Goal: Task Accomplishment & Management: Manage account settings

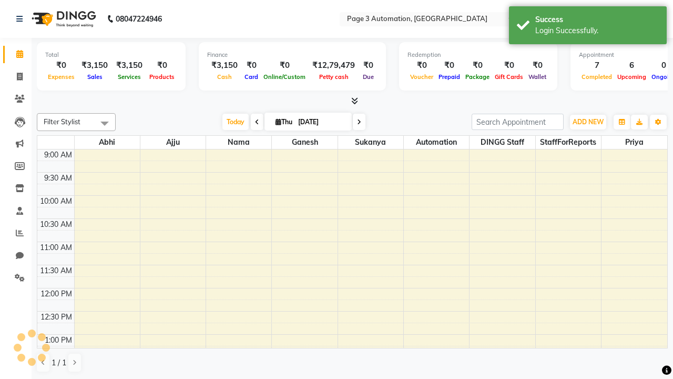
select select "en"
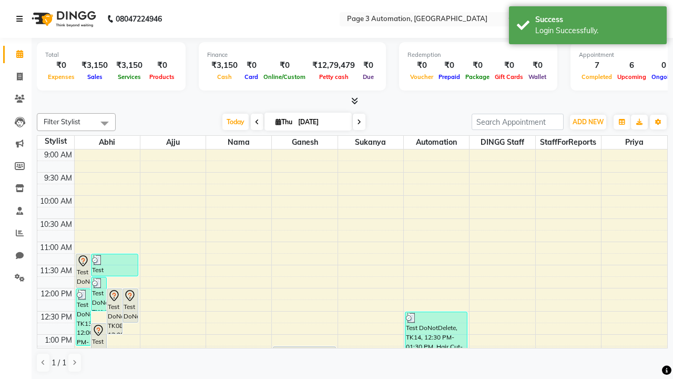
click at [22, 19] on icon at bounding box center [19, 18] width 6 height 7
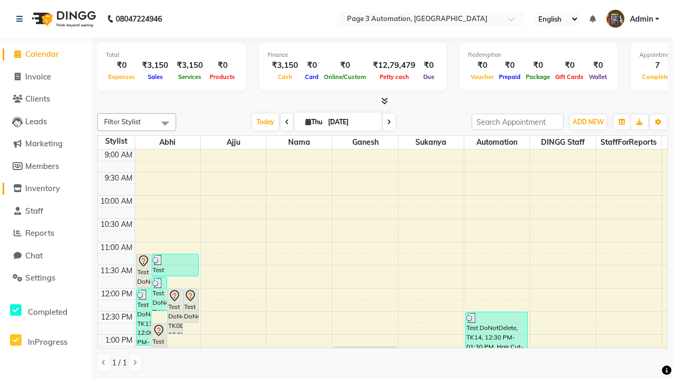
click at [46, 188] on span "Inventory" at bounding box center [42, 188] width 35 height 10
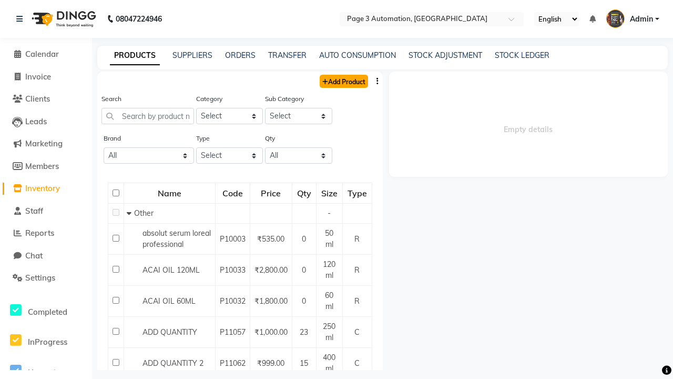
click at [343, 81] on link "Add Product" at bounding box center [344, 81] width 48 height 13
select select "true"
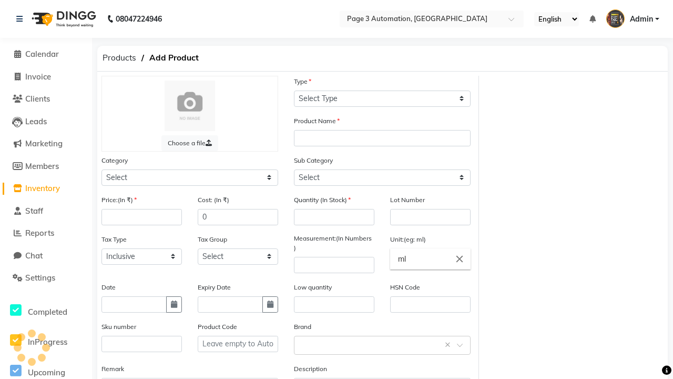
select select "C"
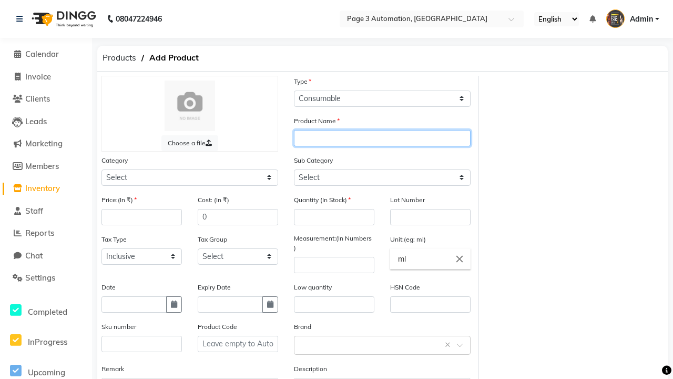
type input "Automation Product nXZN1"
select select "1000"
select select "1002"
type input "Automation Product nXZN1"
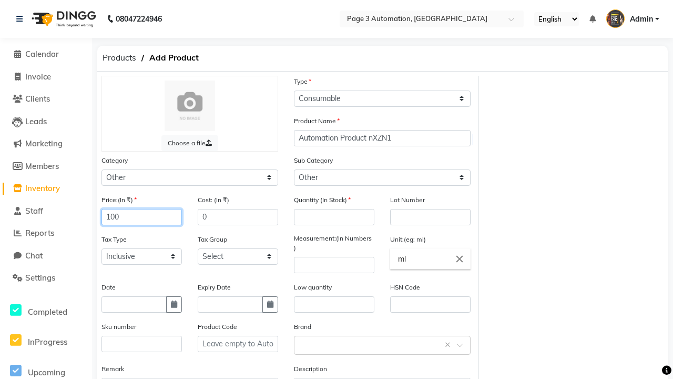
type input "100"
type input "150"
type input "100"
type input "1000"
type textarea "This Product is Created by Automation"
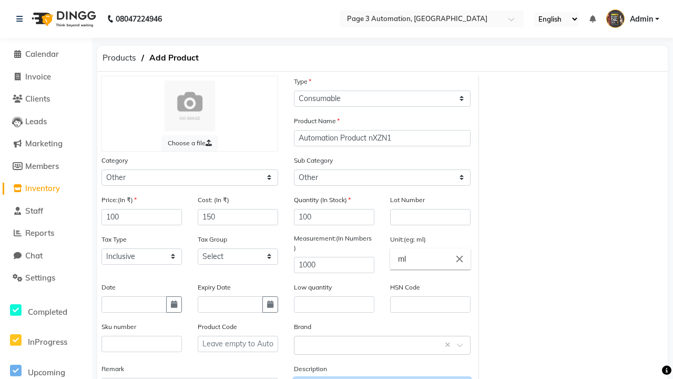
scroll to position [12, 0]
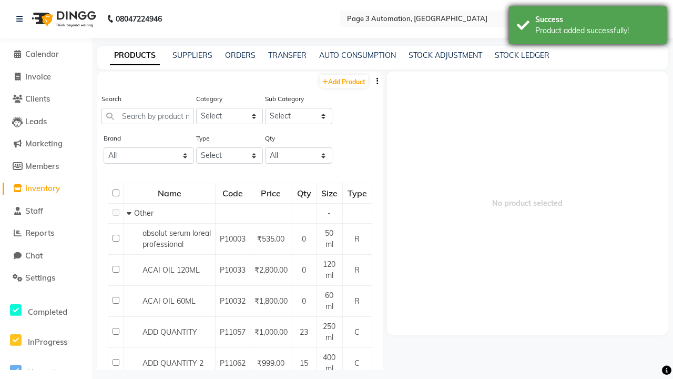
click at [588, 27] on div "Product added successfully!" at bounding box center [597, 30] width 124 height 11
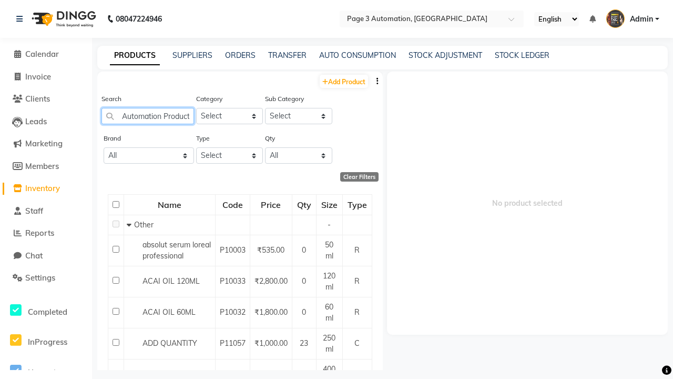
scroll to position [0, 25]
type input "Automation Product nXZN1"
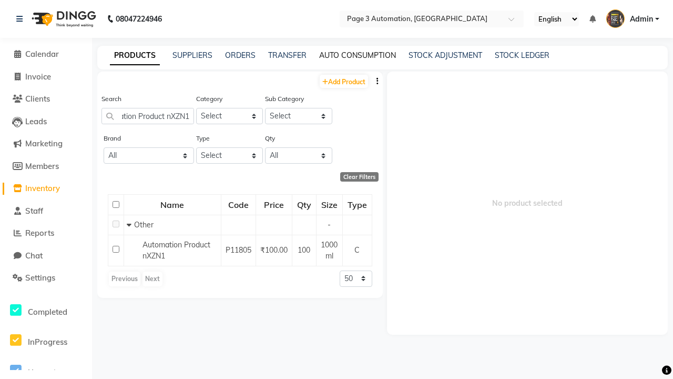
click at [358, 55] on link "AUTO CONSUMPTION" at bounding box center [357, 54] width 77 height 9
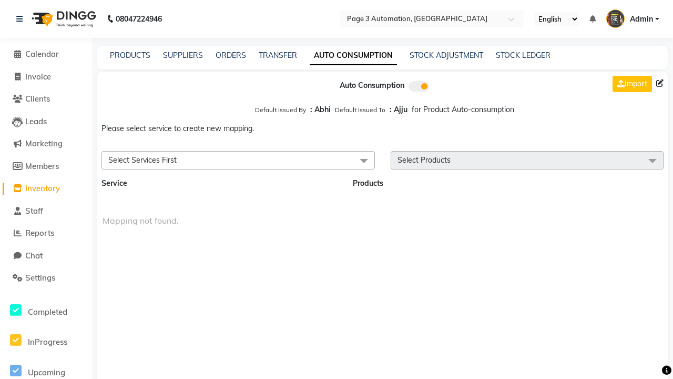
click at [238, 160] on span "Select Services First" at bounding box center [239, 160] width 274 height 18
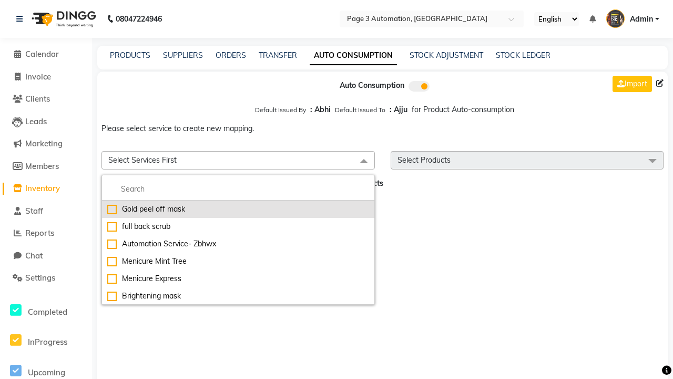
click at [238, 209] on div "Gold peel off mask" at bounding box center [238, 209] width 262 height 11
checkbox input "true"
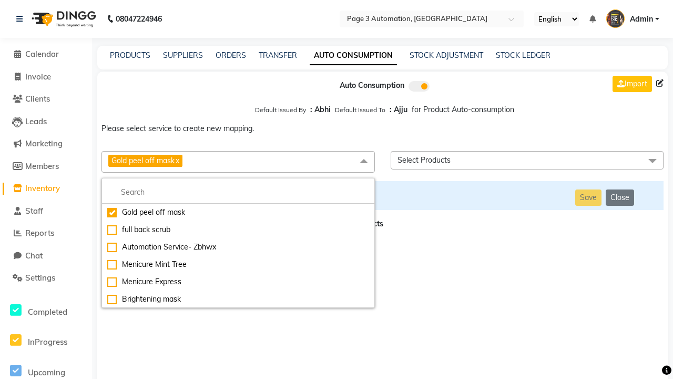
click at [527, 160] on span "Select Products" at bounding box center [528, 160] width 274 height 18
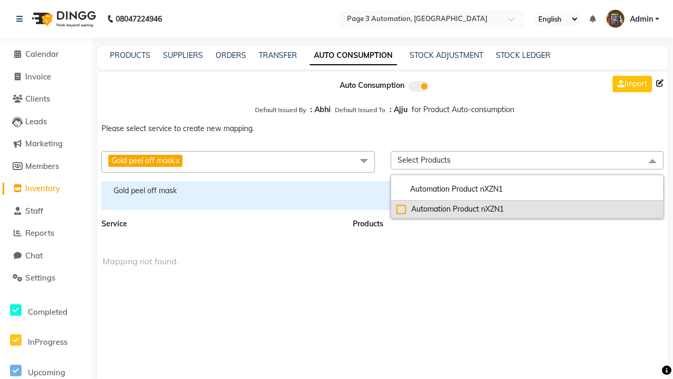
type input "Automation Product nXZN1"
click at [527, 209] on div "Automation Product nXZN1" at bounding box center [528, 209] width 262 height 11
checkbox input "true"
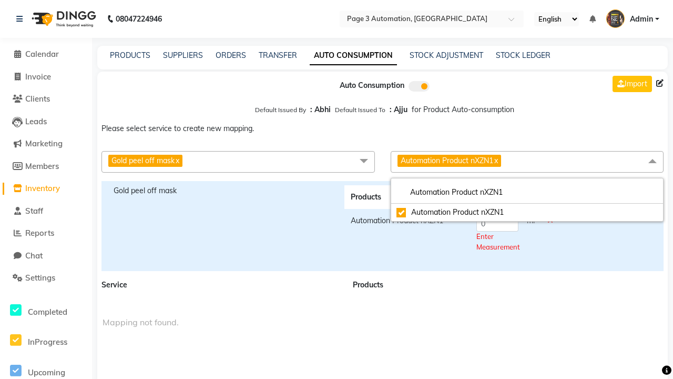
click at [527, 161] on span "Automation Product nXZN1 x" at bounding box center [528, 162] width 274 height 22
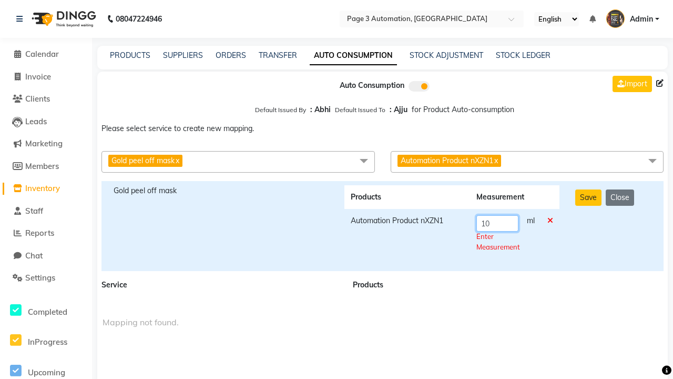
type input "10"
click at [613, 226] on div "Save Close" at bounding box center [614, 226] width 93 height 82
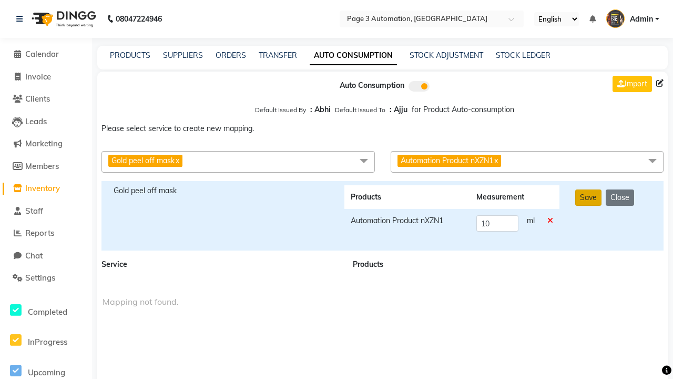
click at [588, 197] on button "Save" at bounding box center [588, 197] width 26 height 16
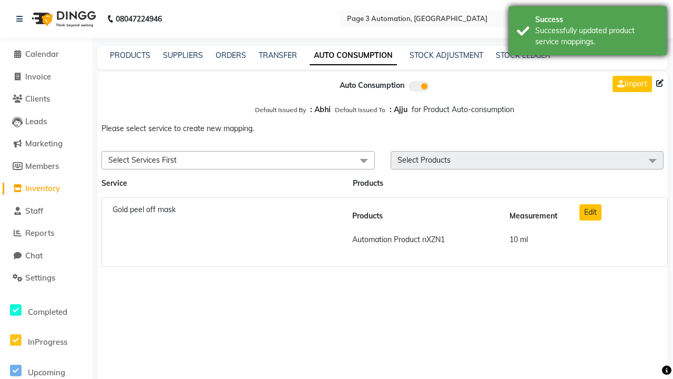
click at [588, 32] on div "Successfully updated product service mappings." at bounding box center [597, 36] width 124 height 22
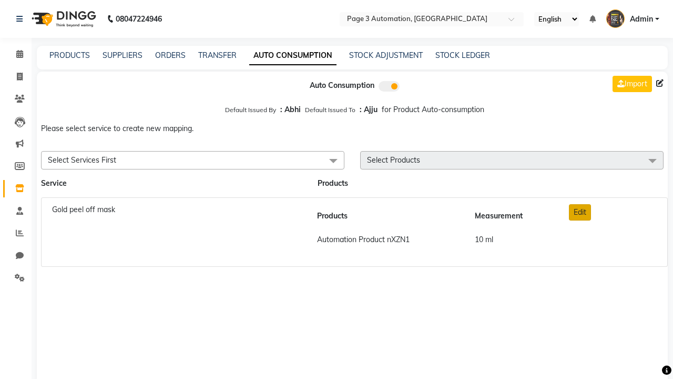
click at [580, 212] on button "Edit" at bounding box center [580, 212] width 22 height 16
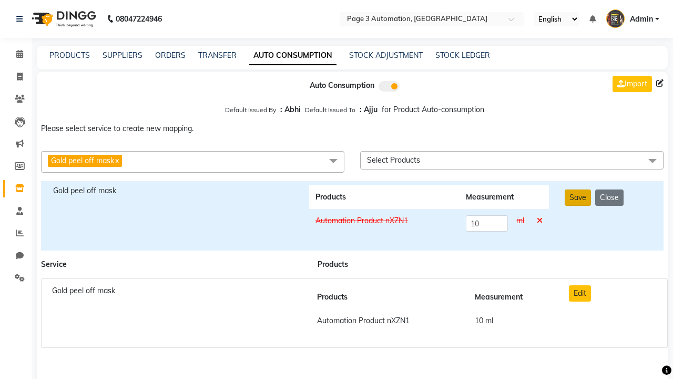
click at [578, 197] on button "Save" at bounding box center [578, 197] width 26 height 16
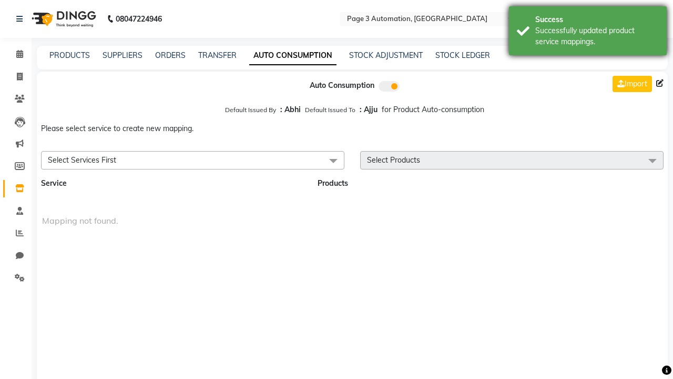
click at [588, 32] on div "Successfully updated product service mappings." at bounding box center [597, 36] width 124 height 22
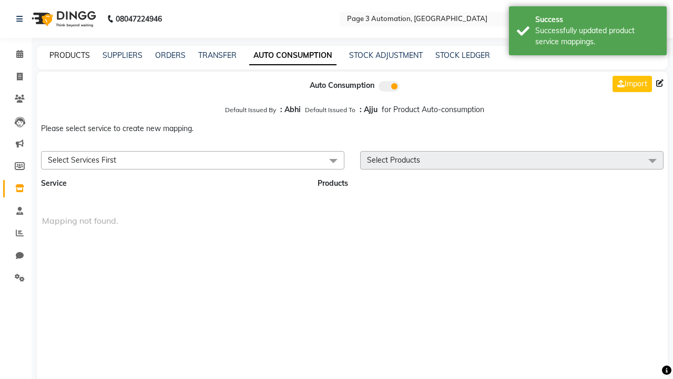
click at [69, 55] on link "PRODUCTS" at bounding box center [69, 54] width 41 height 9
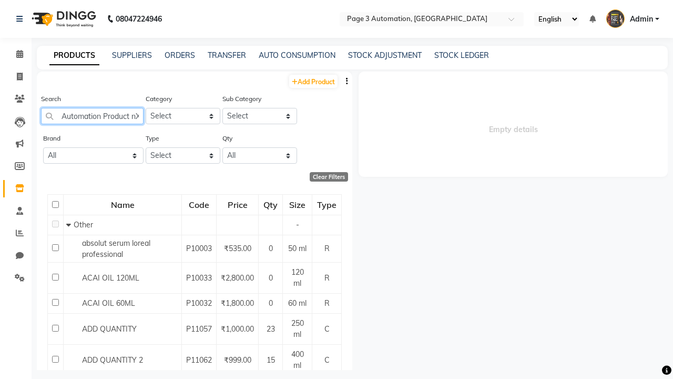
scroll to position [0, 15]
type input "Automation Product nXZN1"
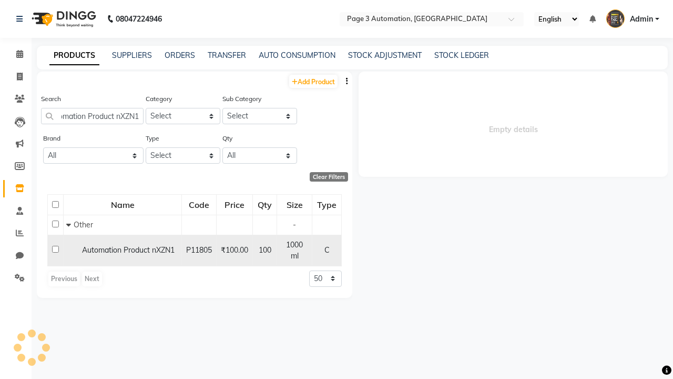
click at [55, 246] on input "checkbox" at bounding box center [55, 249] width 7 height 7
checkbox input "true"
select select
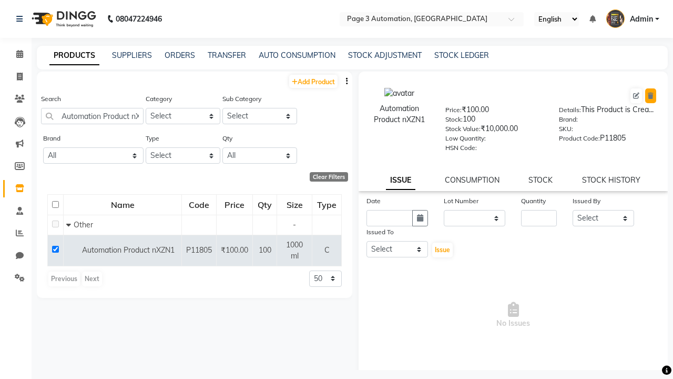
click at [651, 96] on icon at bounding box center [651, 96] width 6 height 6
